Goal: Obtain resource: Download file/media

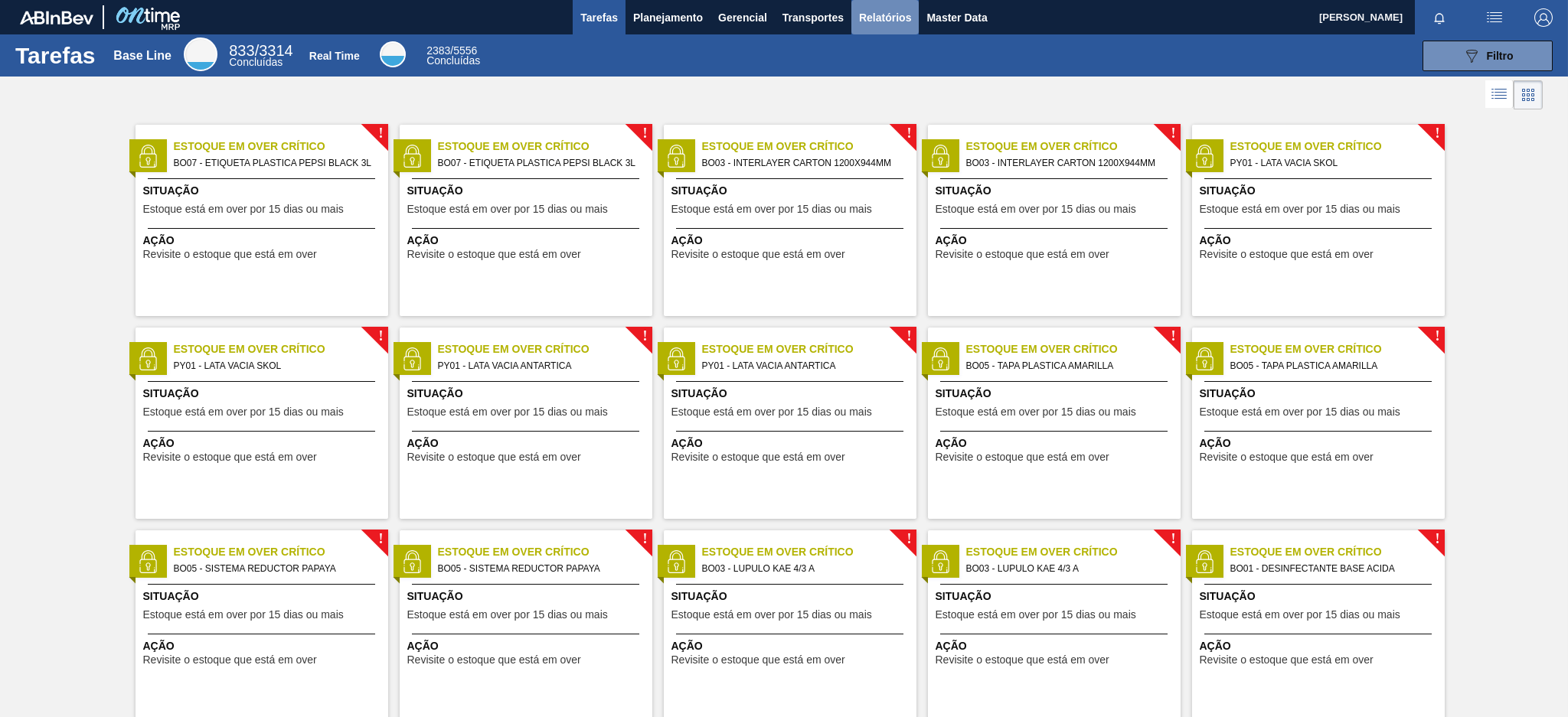
click at [884, 22] on span "Relatórios" at bounding box center [885, 17] width 52 height 18
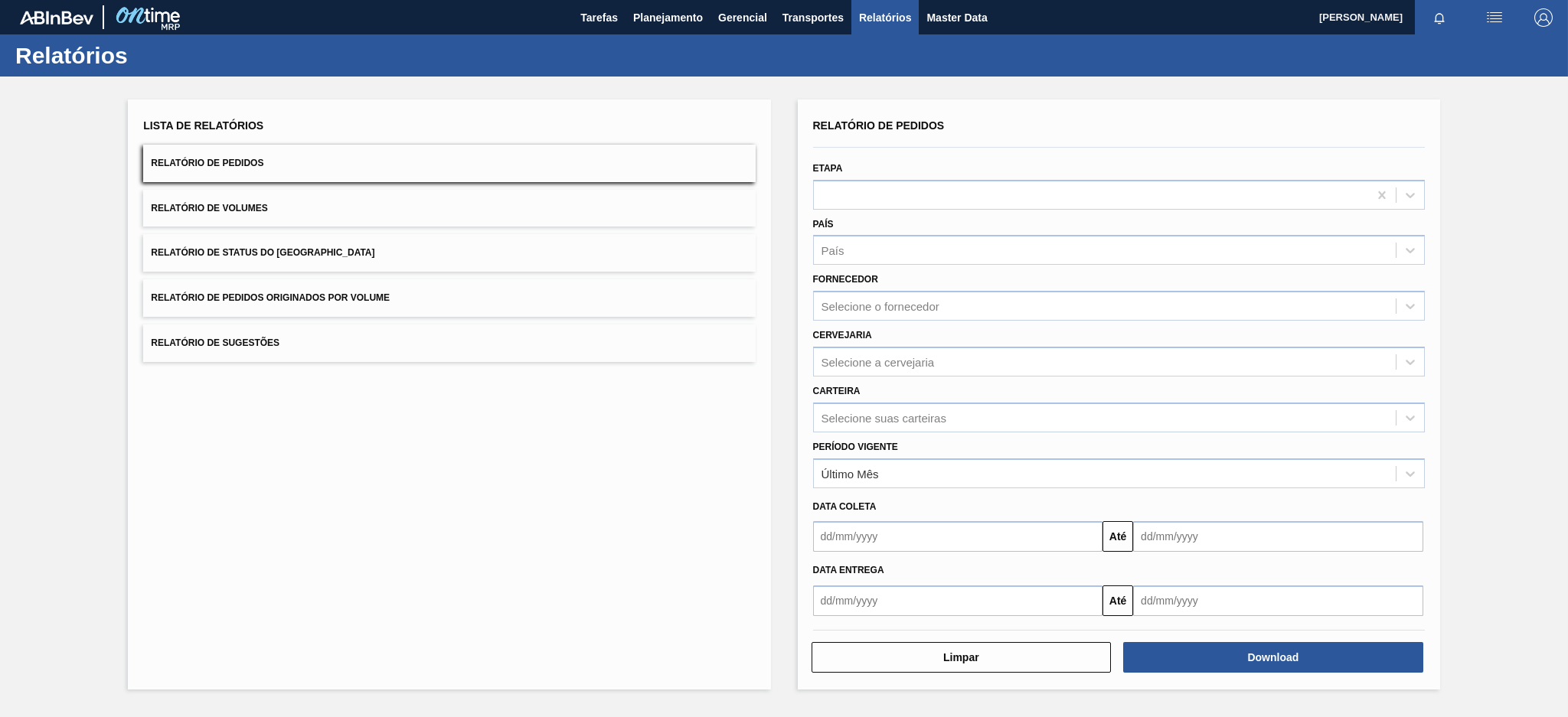
click at [508, 305] on button "Relatório de Pedidos Originados por Volume" at bounding box center [449, 297] width 612 height 37
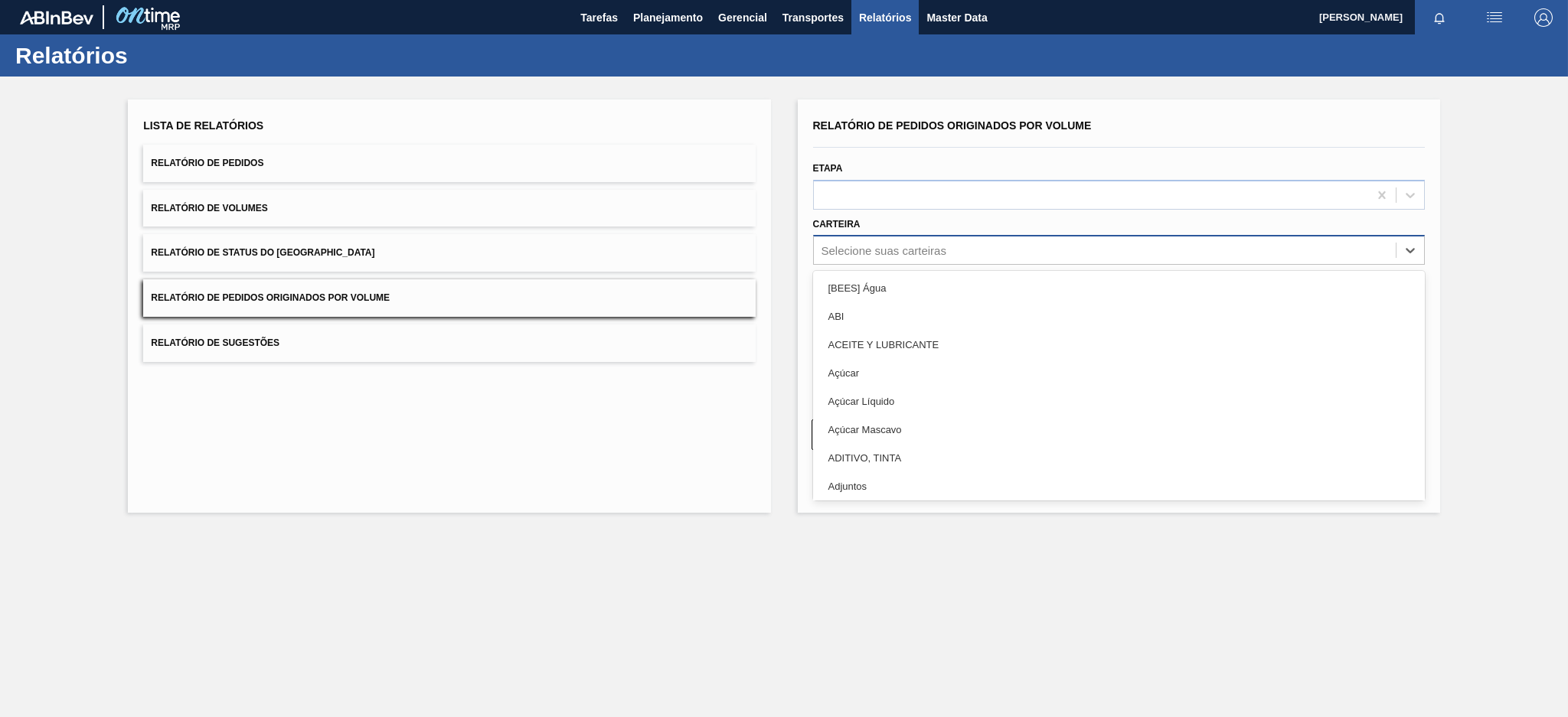
click at [887, 251] on div "Selecione suas carteiras" at bounding box center [883, 251] width 124 height 13
type input "PRE"
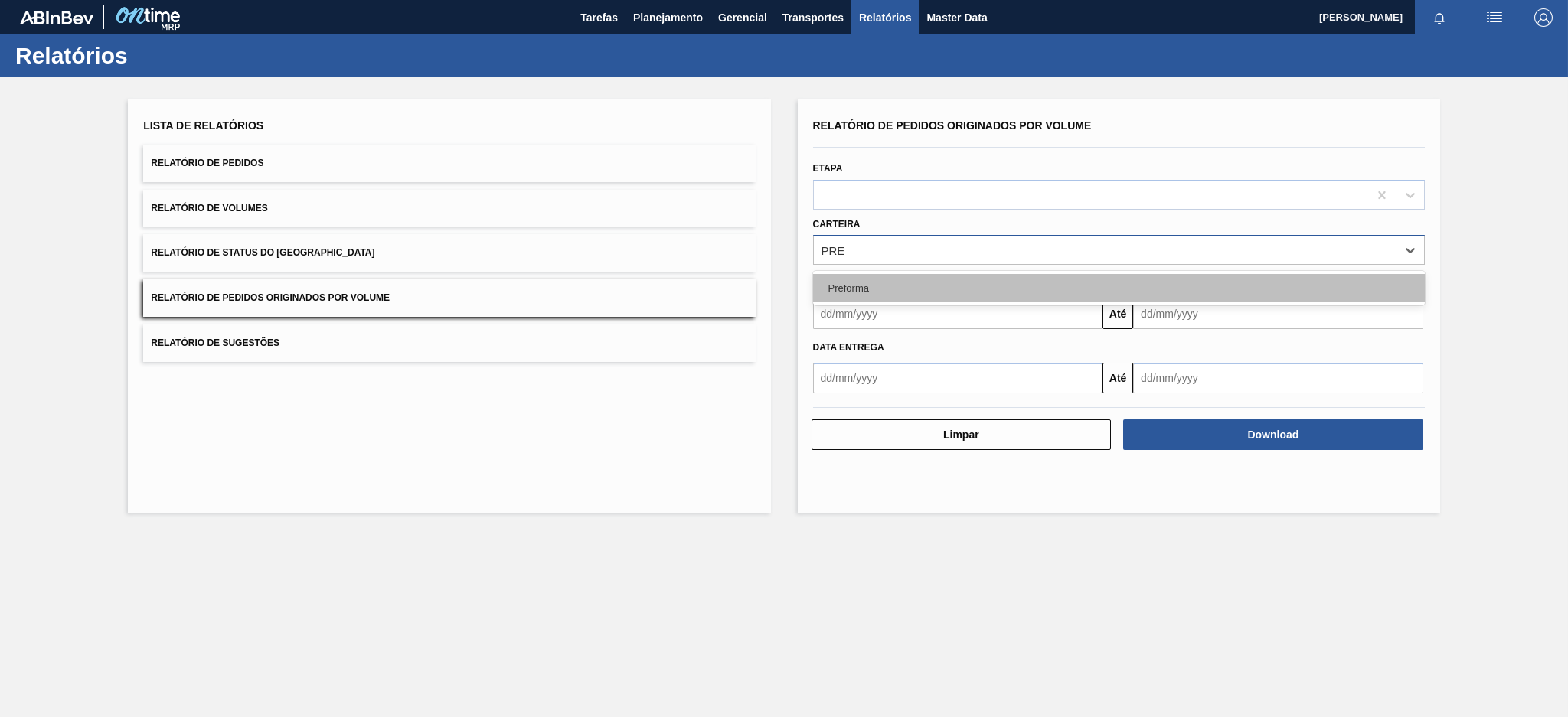
click at [855, 289] on div "Preforma" at bounding box center [1119, 288] width 612 height 29
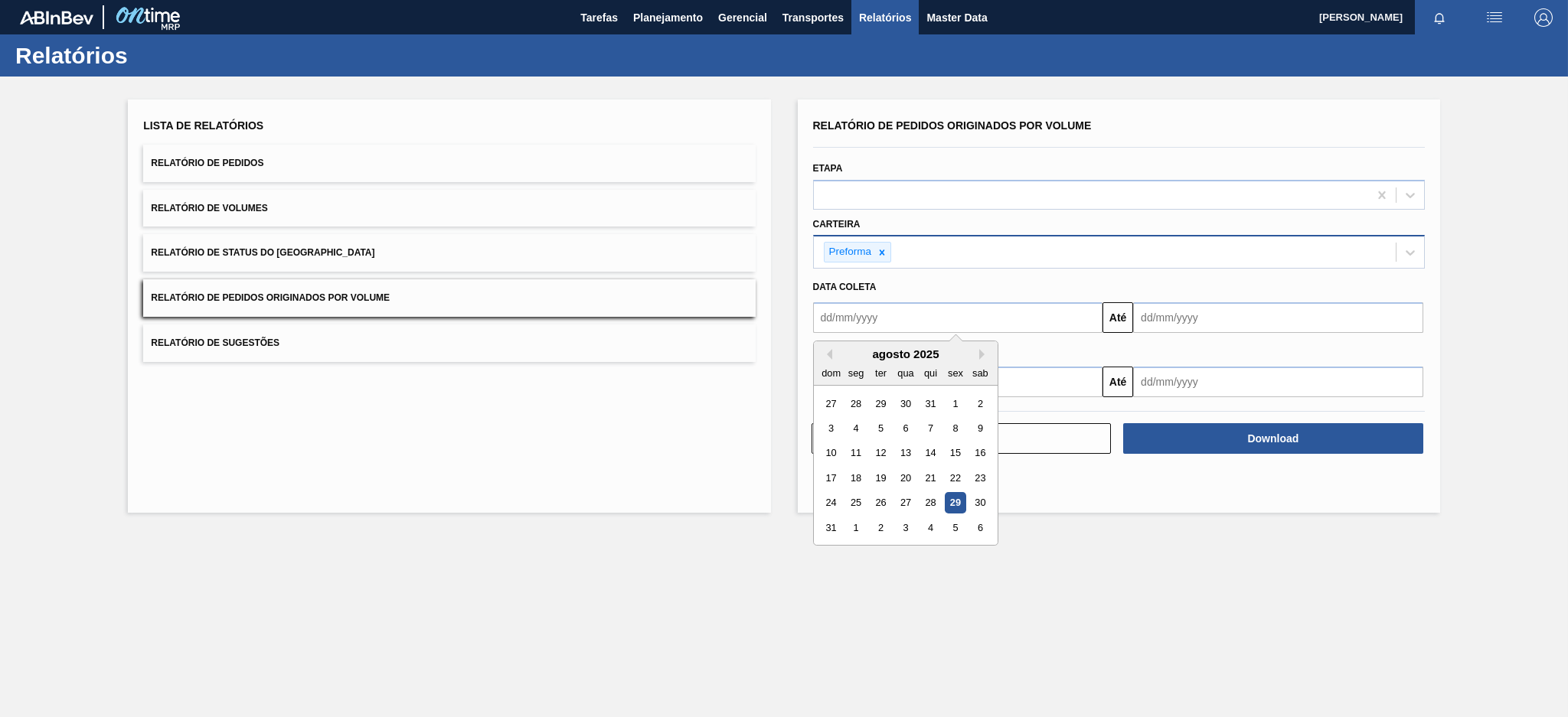
click at [853, 306] on input "text" at bounding box center [959, 317] width 290 height 30
click at [826, 352] on button "Previous Month" at bounding box center [826, 354] width 10 height 10
click at [827, 473] on div "20" at bounding box center [832, 478] width 21 height 21
type input "[DATE]"
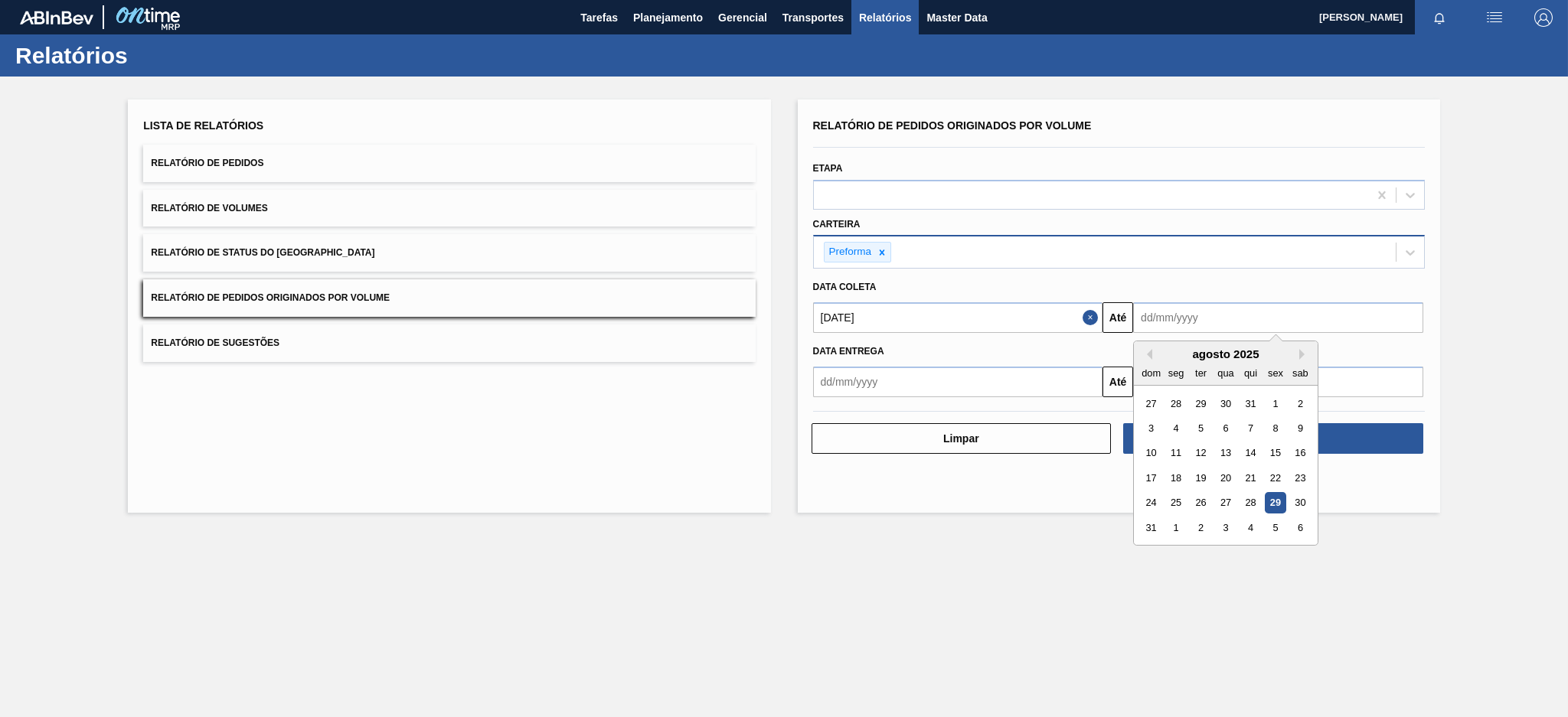
click at [1198, 302] on input "text" at bounding box center [1278, 317] width 290 height 30
click at [1268, 499] on div "29" at bounding box center [1275, 503] width 21 height 21
type input "[DATE]"
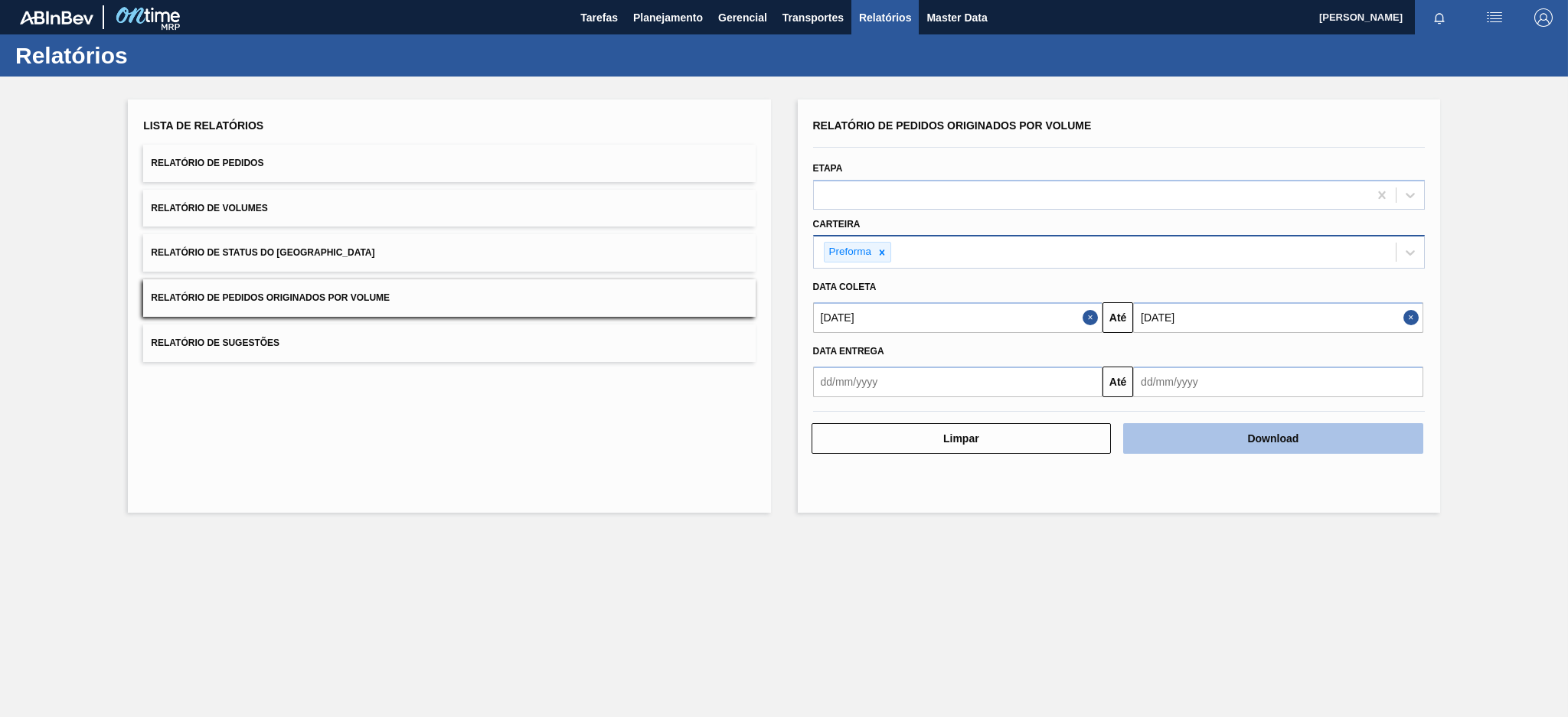
click at [1284, 440] on button "Download" at bounding box center [1272, 438] width 300 height 30
